Goal: Information Seeking & Learning: Learn about a topic

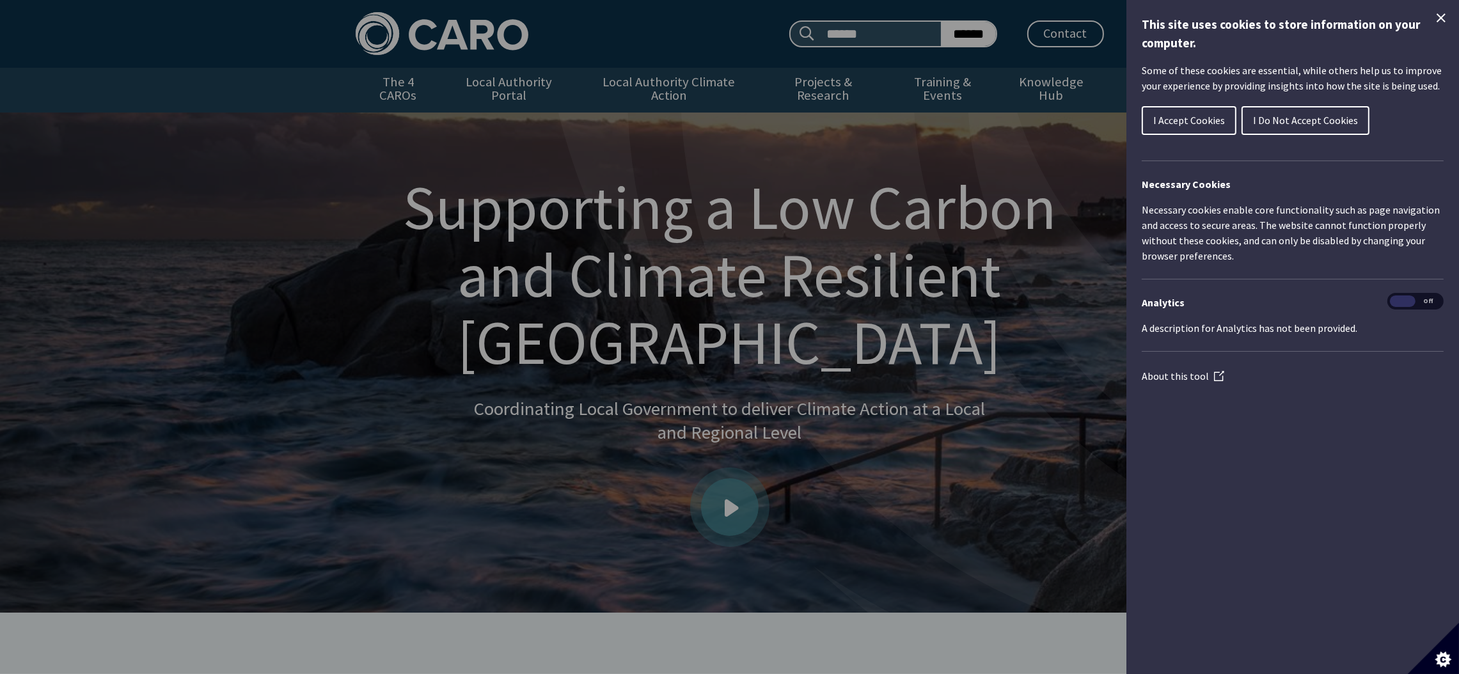
click at [1440, 15] on icon "Close Cookie Control" at bounding box center [1440, 17] width 15 height 15
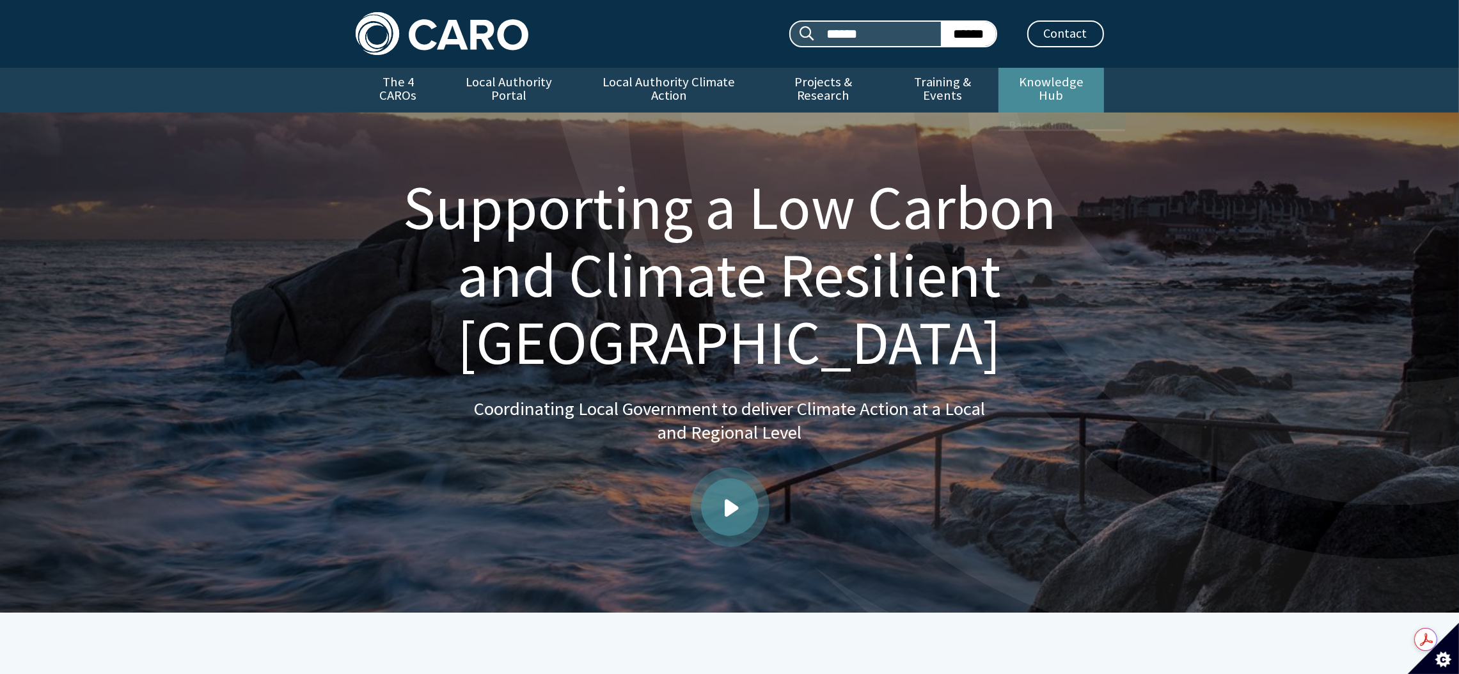
click at [1028, 86] on link "Knowledge Hub" at bounding box center [1050, 90] width 105 height 45
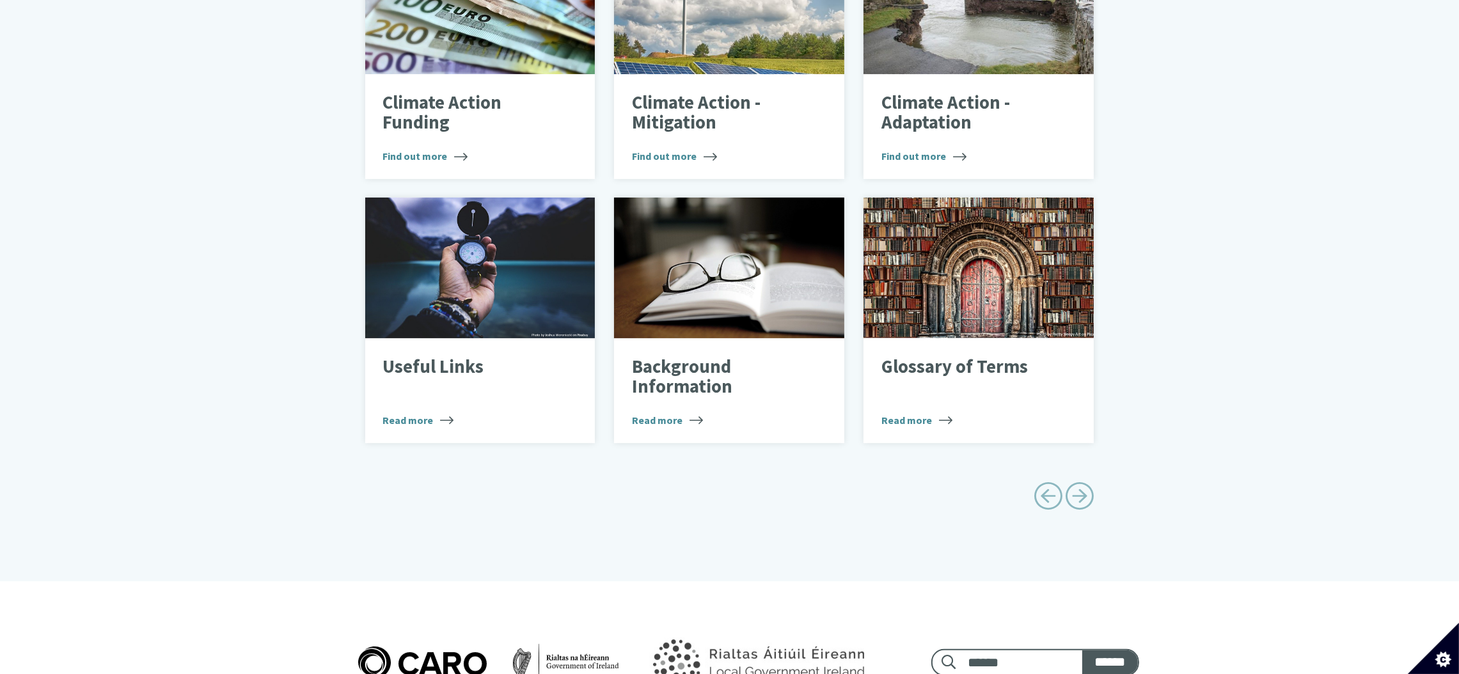
scroll to position [575, 0]
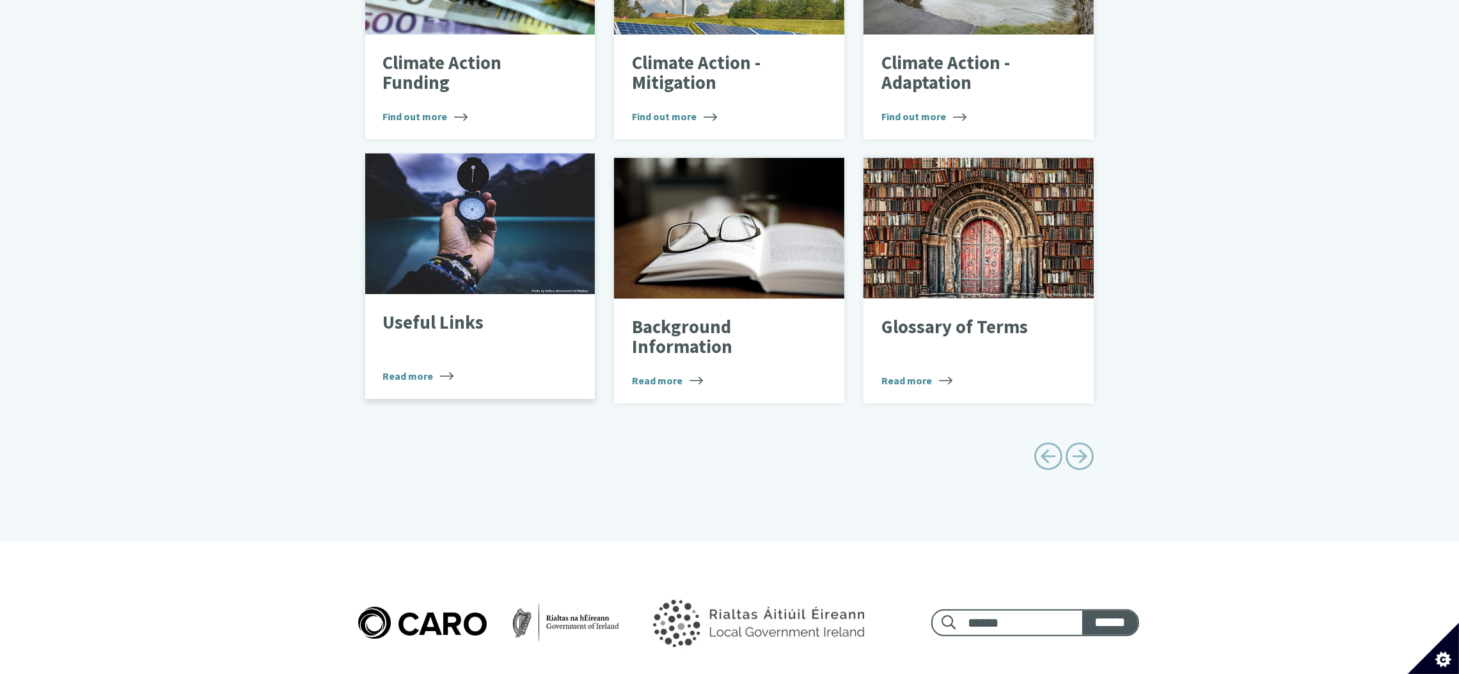
click at [433, 317] on p "Useful Links" at bounding box center [471, 323] width 176 height 20
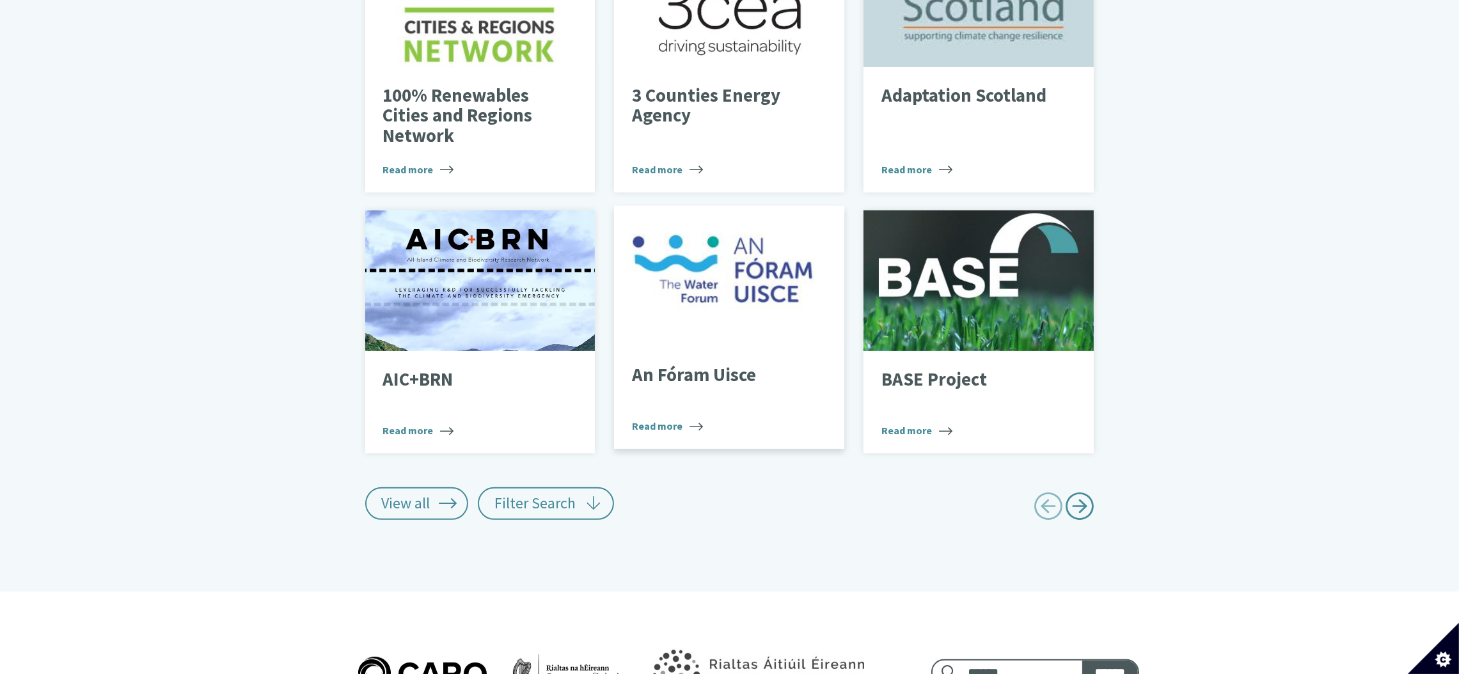
scroll to position [575, 0]
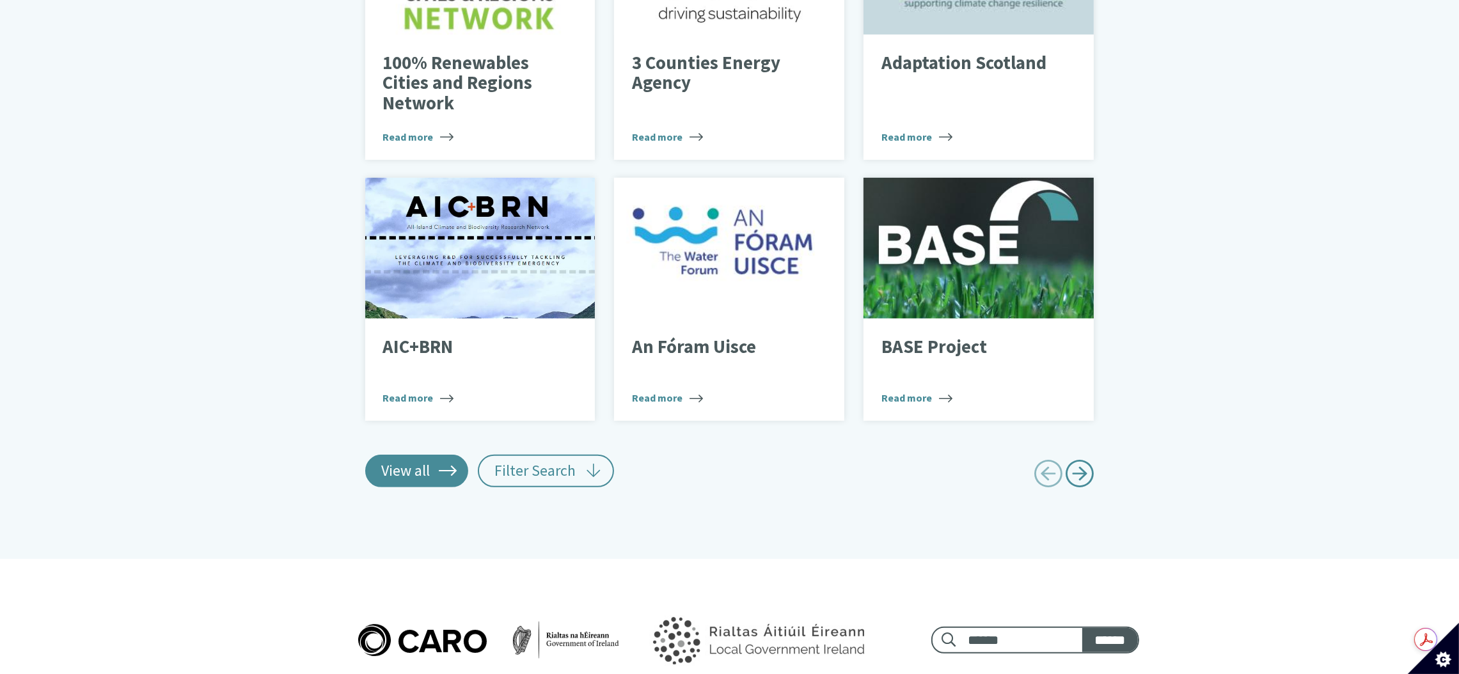
click at [412, 457] on link "View all" at bounding box center [417, 471] width 104 height 32
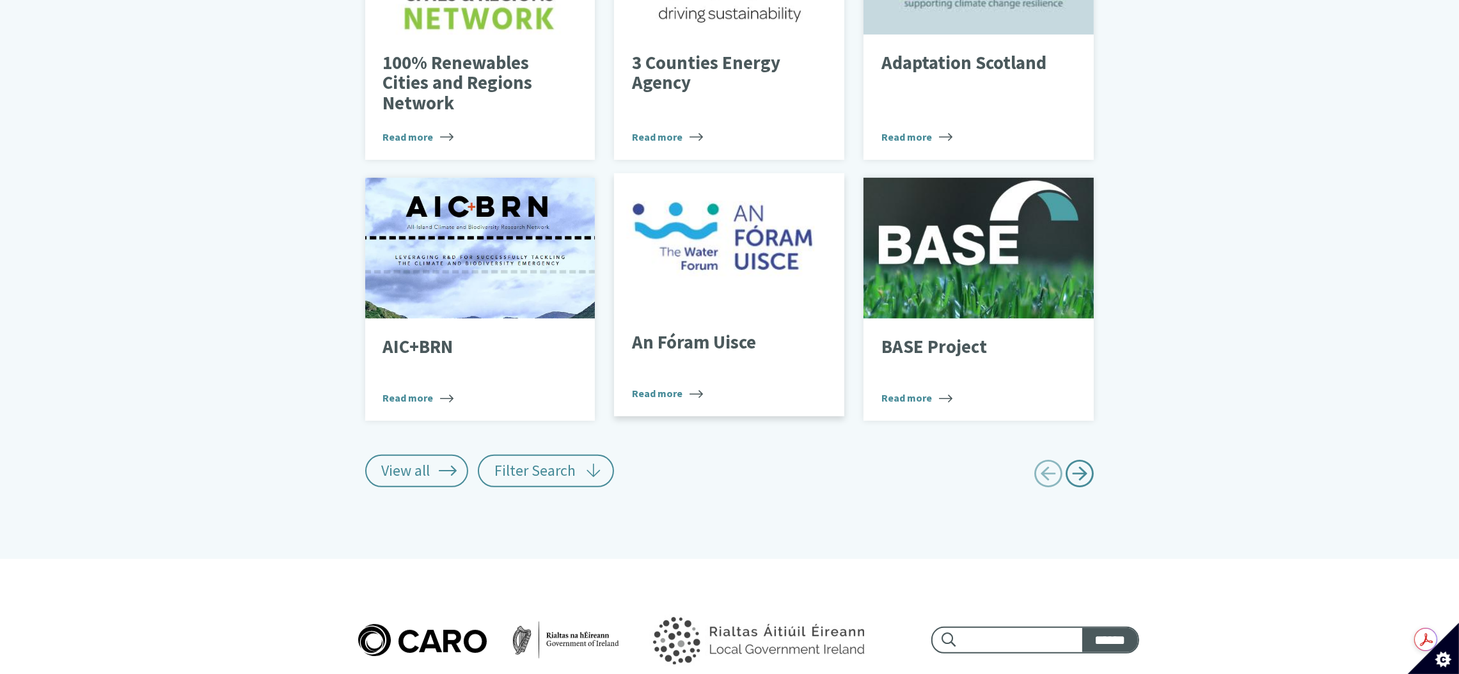
type input "******"
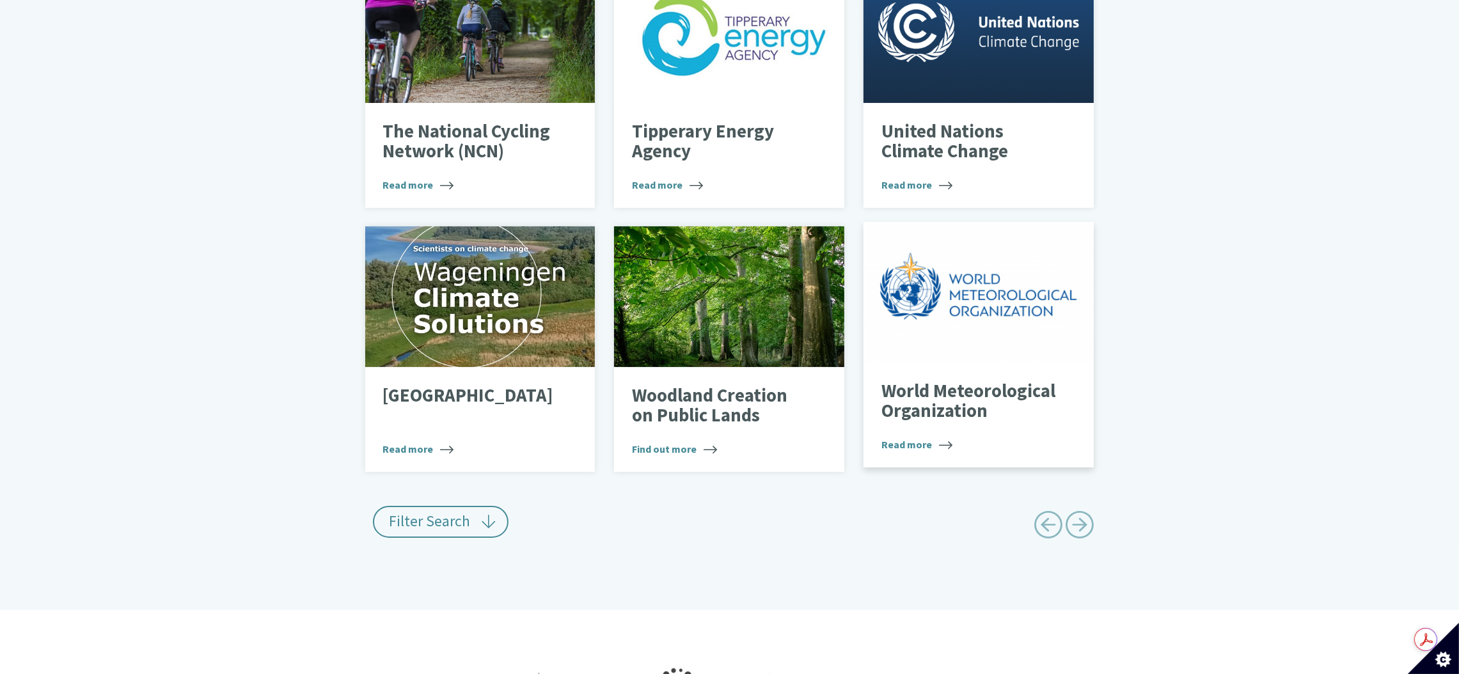
scroll to position [7579, 0]
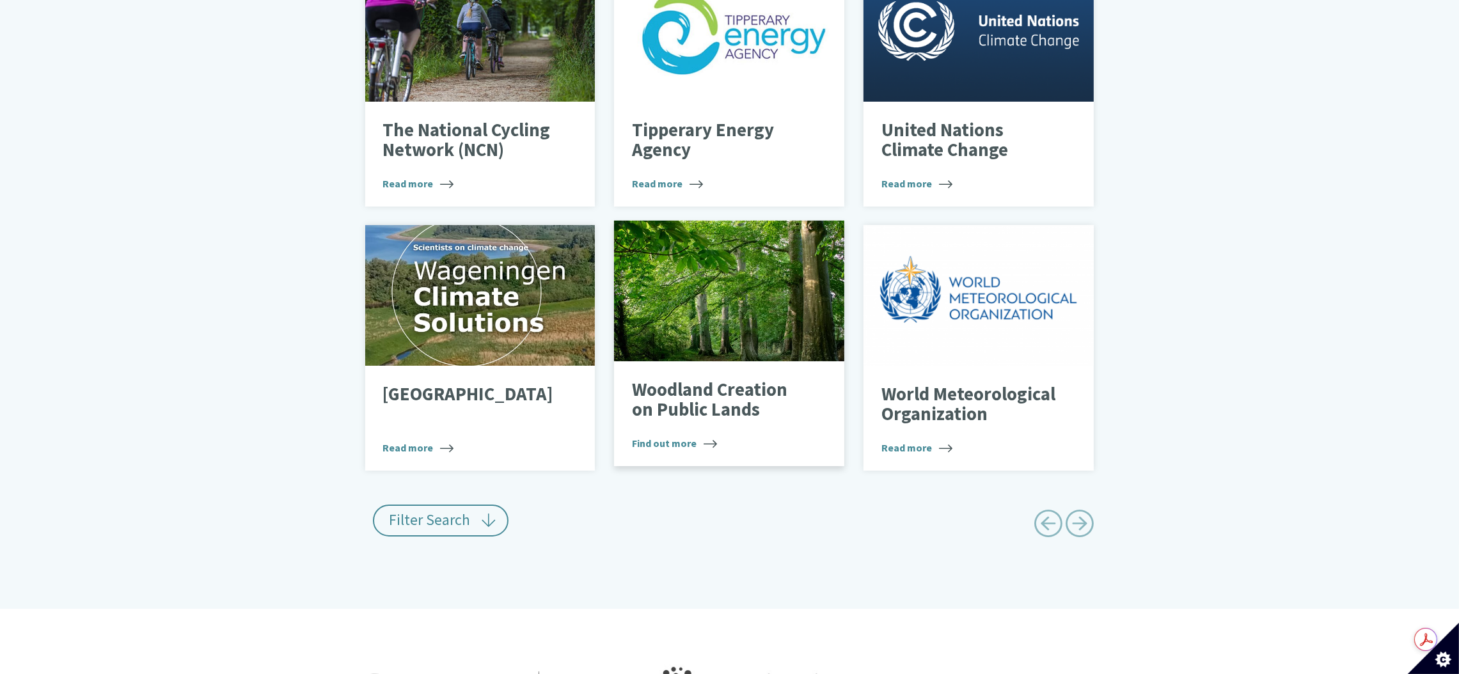
click at [714, 397] on p "Woodland Creation on Public Lands" at bounding box center [720, 400] width 176 height 40
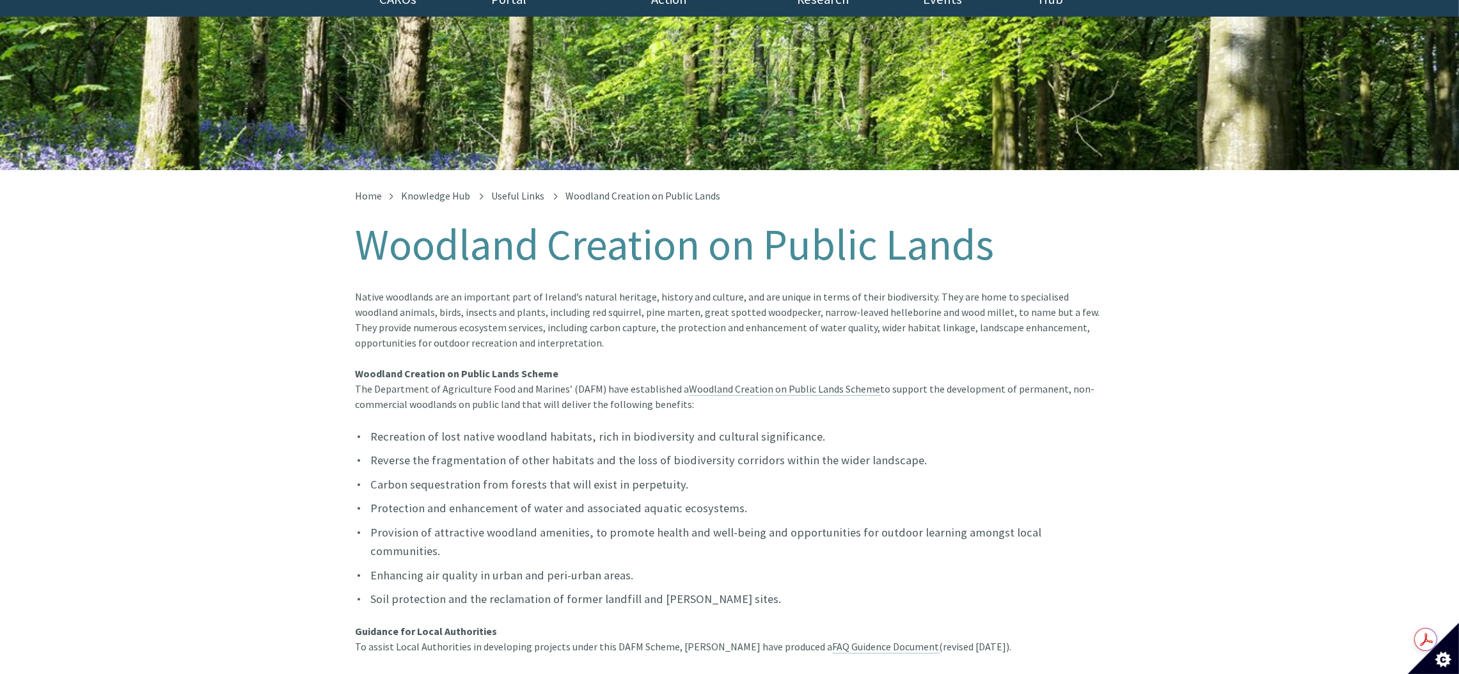
scroll to position [192, 0]
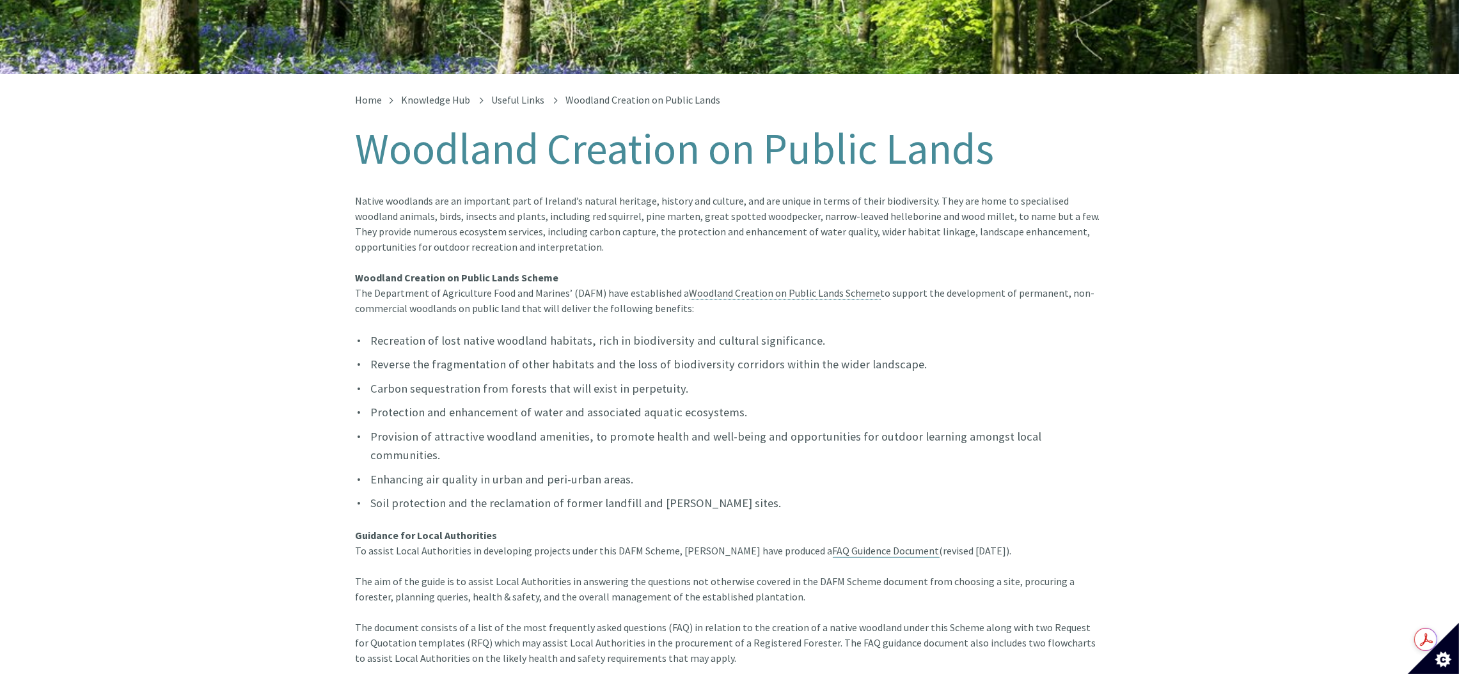
click at [848, 544] on link "FAQ Guidence Document" at bounding box center [886, 550] width 107 height 13
